Goal: Information Seeking & Learning: Learn about a topic

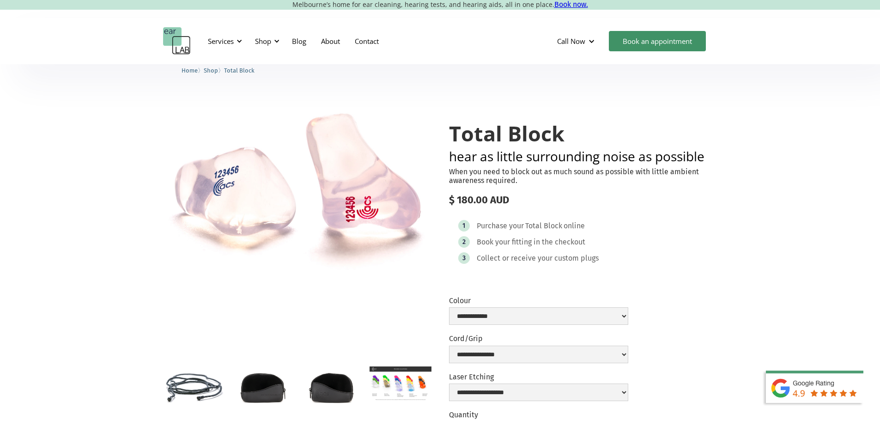
click at [501, 127] on h1 "Total Block" at bounding box center [583, 133] width 268 height 23
copy h1 "Total Block"
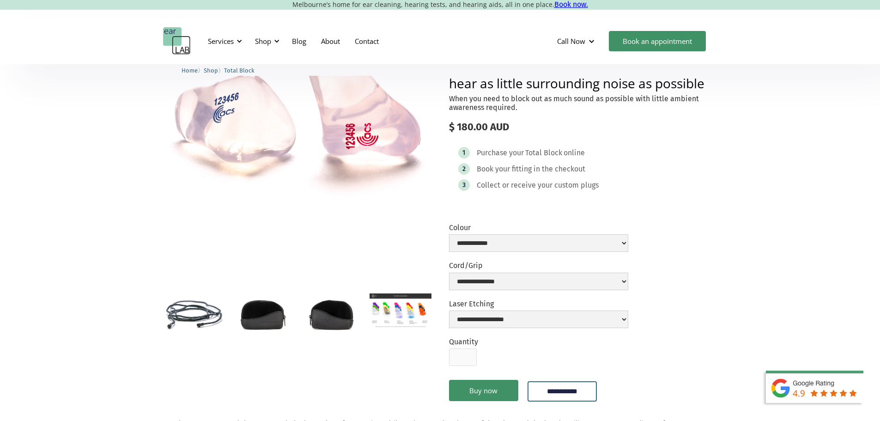
scroll to position [370, 0]
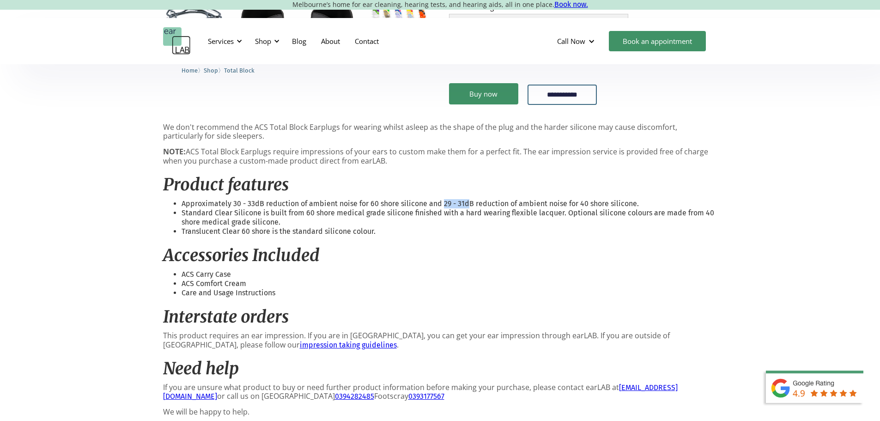
drag, startPoint x: 443, startPoint y: 204, endPoint x: 469, endPoint y: 207, distance: 26.5
click at [469, 207] on li "Approximately 30 - 33dB reduction of ambient noise for 60 shore silicone and 29…" at bounding box center [450, 203] width 536 height 9
click at [477, 204] on li "Approximately 30 - 33dB reduction of ambient noise for 60 shore silicone and 29…" at bounding box center [450, 203] width 536 height 9
drag, startPoint x: 473, startPoint y: 205, endPoint x: 441, endPoint y: 208, distance: 31.5
click at [441, 208] on li "Approximately 30 - 33dB reduction of ambient noise for 60 shore silicone and 29…" at bounding box center [450, 203] width 536 height 9
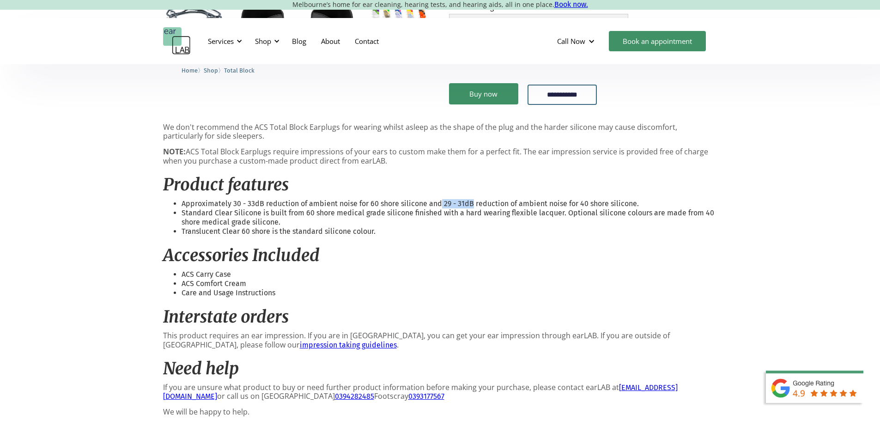
click at [459, 205] on li "Approximately 30 - 33dB reduction of ambient noise for 60 shore silicone and 29…" at bounding box center [450, 203] width 536 height 9
drag, startPoint x: 443, startPoint y: 203, endPoint x: 519, endPoint y: 199, distance: 75.9
click at [519, 199] on div "We don't recommend the ACS Total Block Earplugs for wearing whilst asleep as th…" at bounding box center [440, 289] width 554 height 332
click at [483, 202] on li "Approximately 30 - 33dB reduction of ambient noise for 60 shore silicone and 29…" at bounding box center [450, 203] width 536 height 9
drag, startPoint x: 441, startPoint y: 204, endPoint x: 637, endPoint y: 200, distance: 195.5
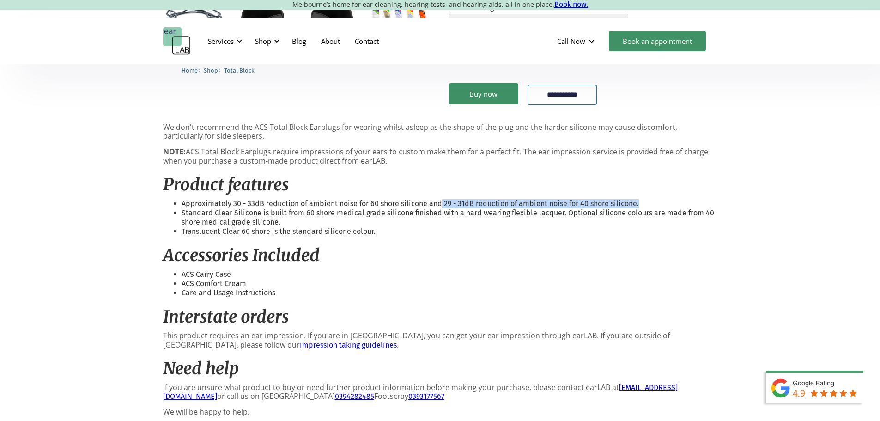
click at [637, 200] on div "We don't recommend the ACS Total Block Earplugs for wearing whilst asleep as th…" at bounding box center [440, 289] width 554 height 332
click at [476, 212] on li "Standard Clear Silicone is built from 60 shore medical grade silicone finished …" at bounding box center [450, 217] width 536 height 18
drag, startPoint x: 442, startPoint y: 204, endPoint x: 474, endPoint y: 207, distance: 32.5
click at [474, 207] on li "Approximately 30 - 33dB reduction of ambient noise for 60 shore silicone and 29…" at bounding box center [450, 203] width 536 height 9
copy li "29 - 31dB"
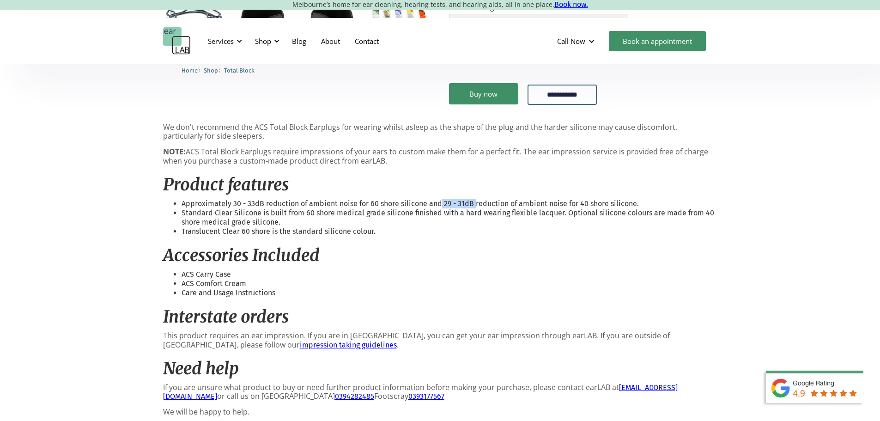
click at [461, 205] on li "Approximately 30 - 33dB reduction of ambient noise for 60 shore silicone and 29…" at bounding box center [450, 203] width 536 height 9
drag, startPoint x: 442, startPoint y: 208, endPoint x: 642, endPoint y: 206, distance: 200.1
click at [642, 206] on li "Approximately 30 - 33dB reduction of ambient noise for 60 shore silicone and 29…" at bounding box center [450, 203] width 536 height 9
copy li "29 - 31dB reduction of ambient noise for 40 shore silicone."
drag, startPoint x: 181, startPoint y: 206, endPoint x: 424, endPoint y: 206, distance: 242.5
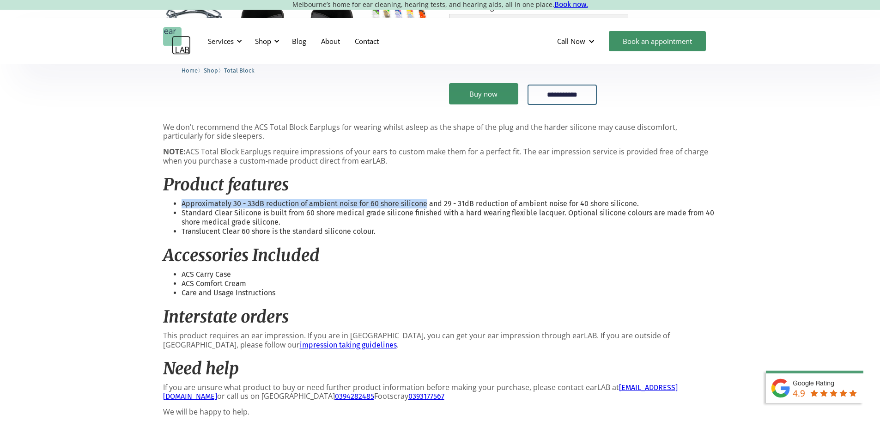
click at [424, 206] on li "Approximately 30 - 33dB reduction of ambient noise for 60 shore silicone and 29…" at bounding box center [450, 203] width 536 height 9
copy li "Approximately 30 - 33dB reduction of ambient noise for 60 shore silicone"
